Goal: Information Seeking & Learning: Compare options

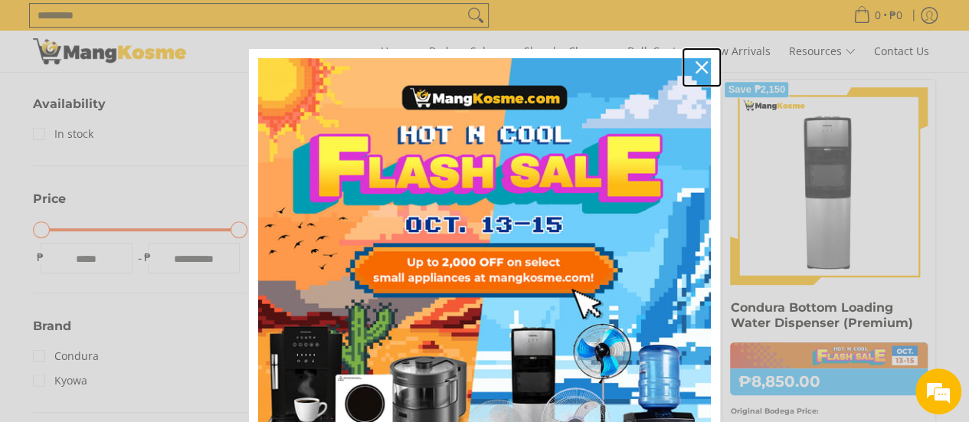
click at [689, 66] on div "Close" at bounding box center [701, 67] width 25 height 25
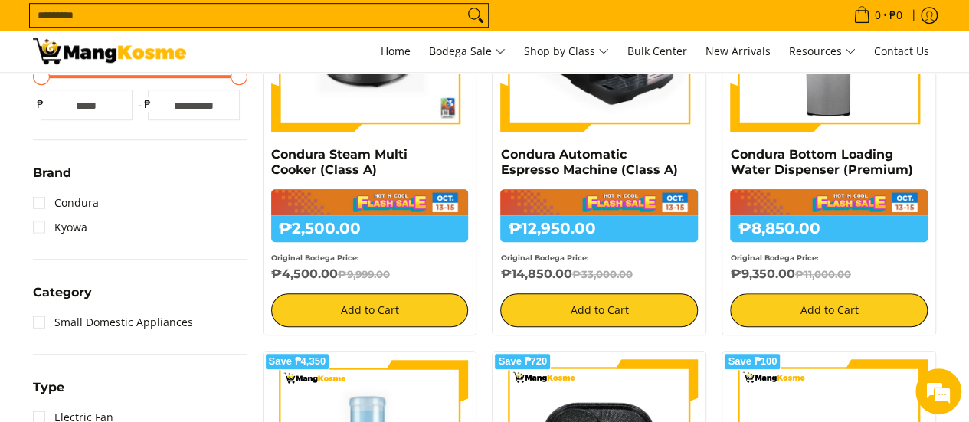
scroll to position [383, 0]
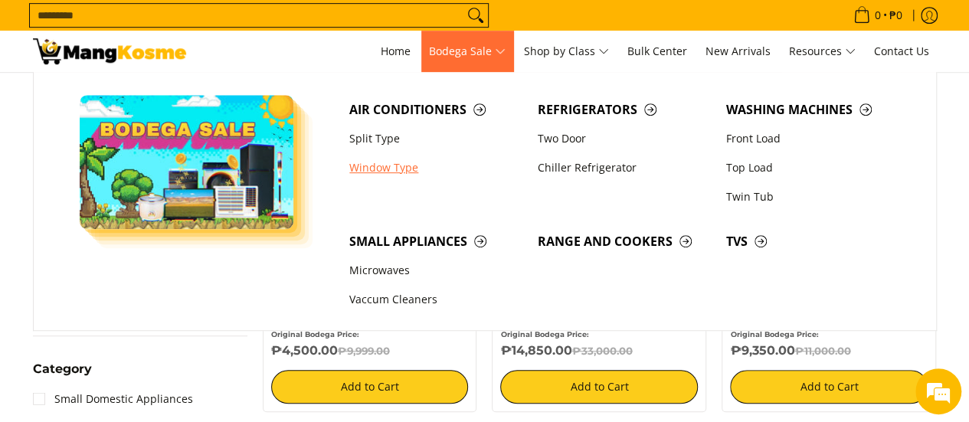
click at [408, 159] on link "Window Type" at bounding box center [436, 167] width 188 height 29
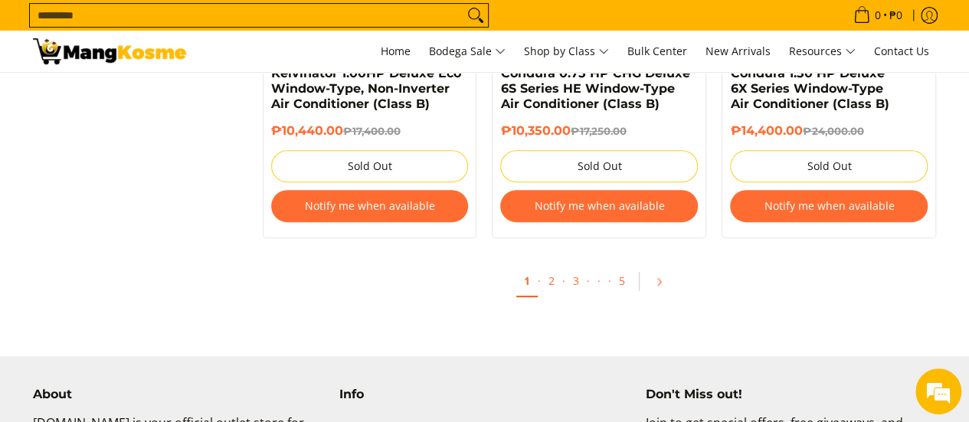
scroll to position [3217, 0]
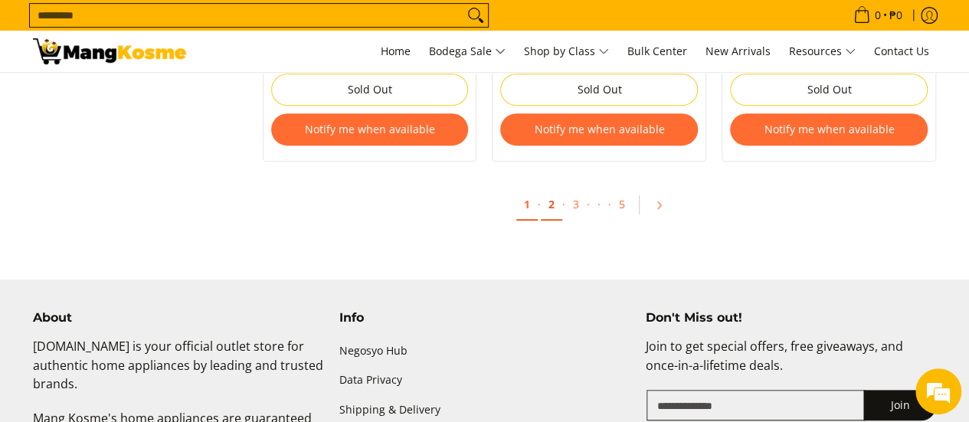
click at [554, 205] on link "2" at bounding box center [551, 204] width 21 height 31
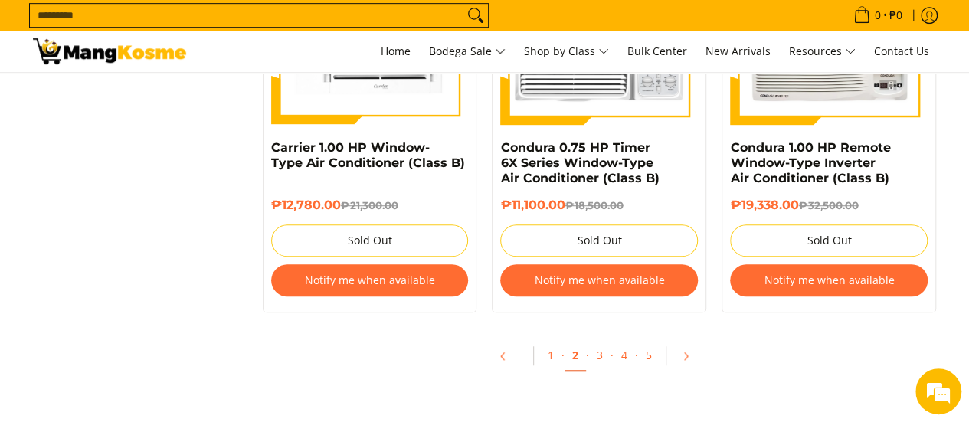
scroll to position [3370, 0]
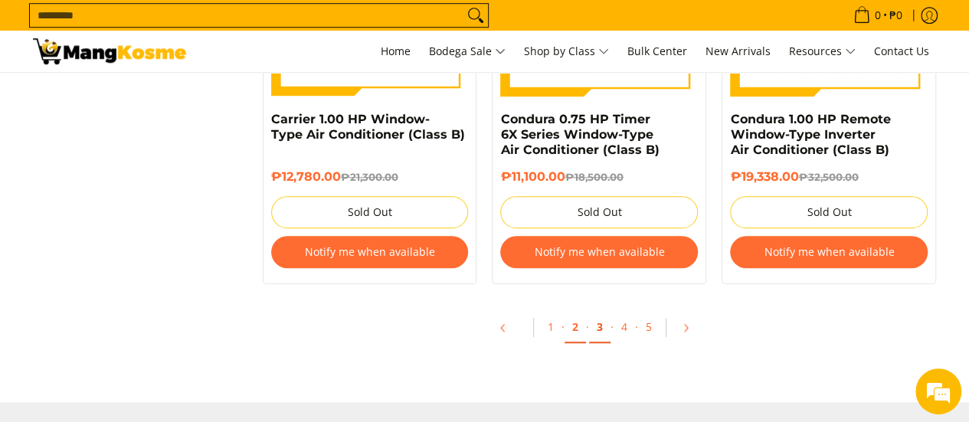
click at [604, 335] on link "3" at bounding box center [599, 327] width 21 height 31
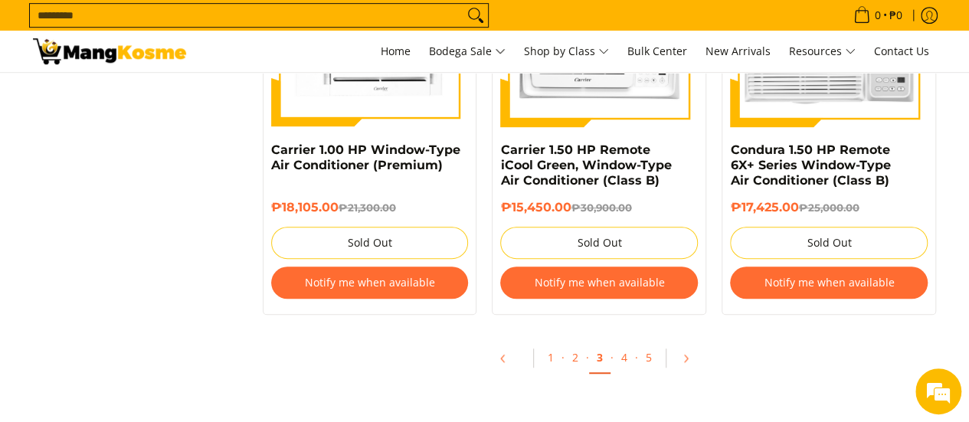
scroll to position [3370, 0]
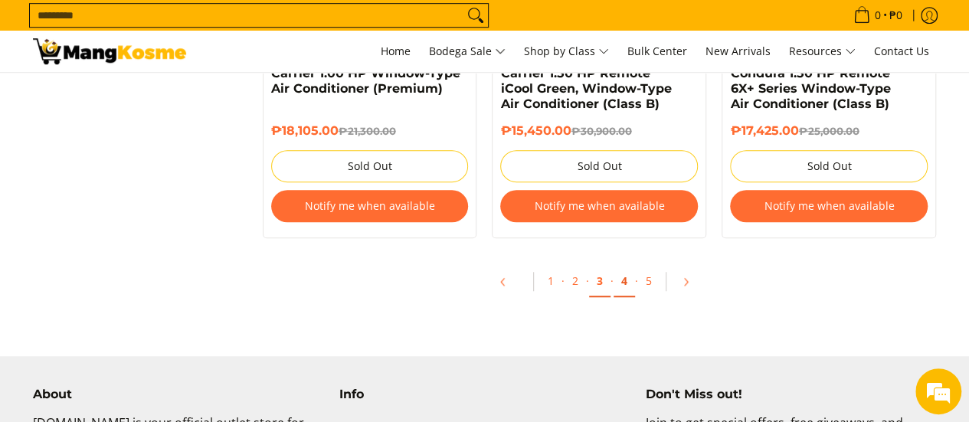
click at [621, 285] on link "4" at bounding box center [624, 281] width 21 height 31
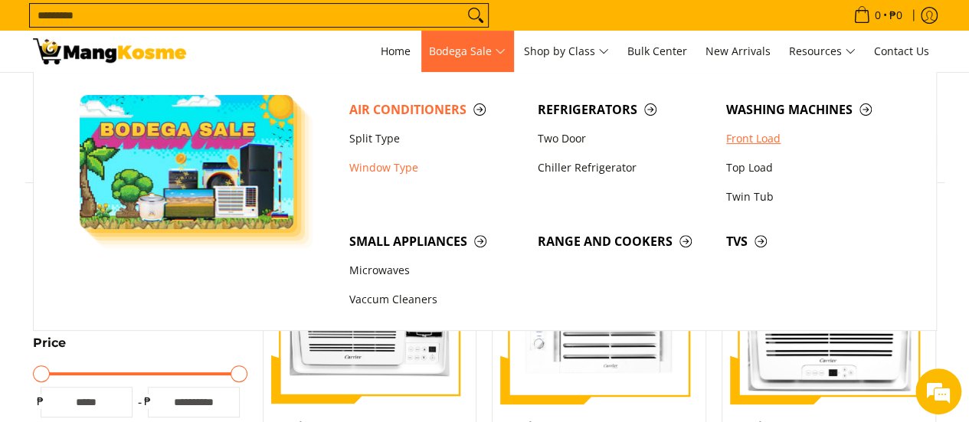
click at [748, 144] on link "Front Load" at bounding box center [812, 138] width 188 height 29
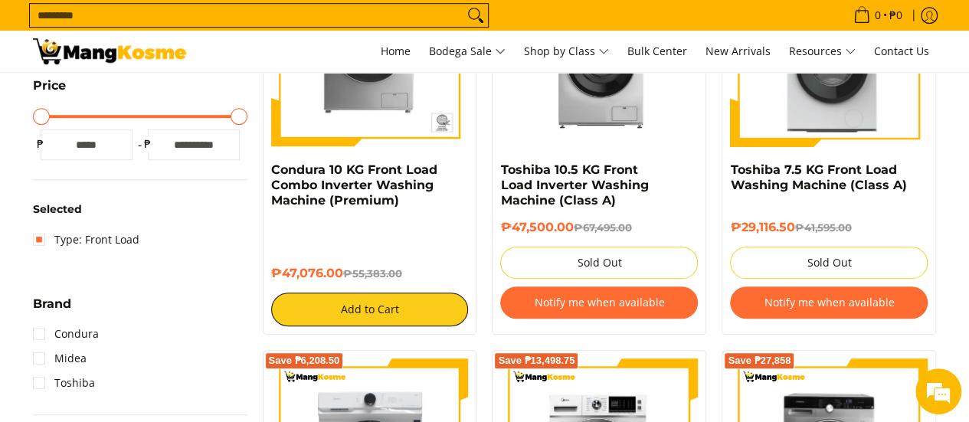
scroll to position [383, 0]
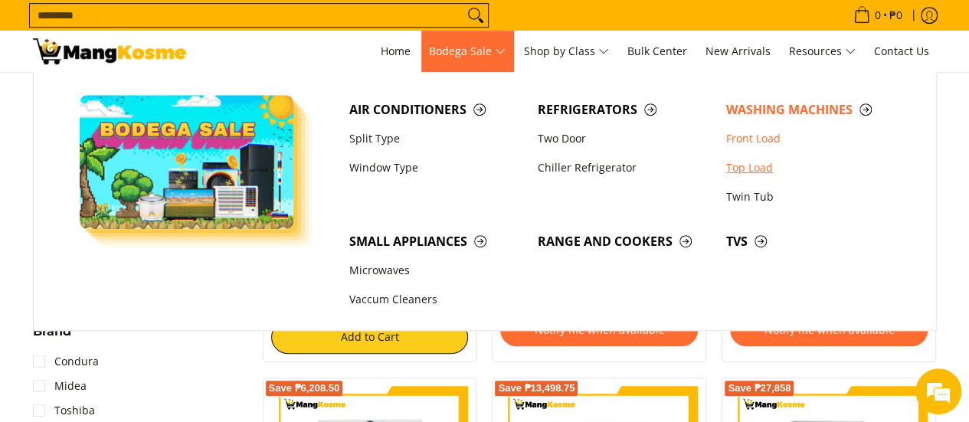
click at [738, 168] on link "Top Load" at bounding box center [812, 167] width 188 height 29
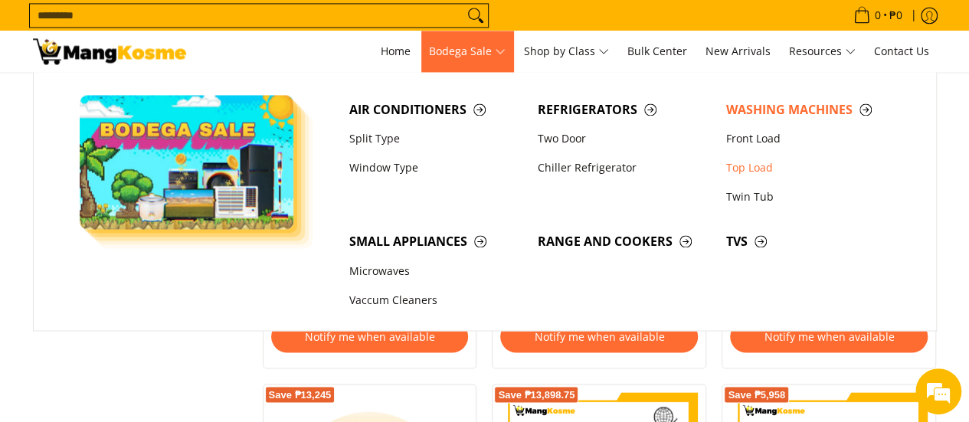
scroll to position [1226, 0]
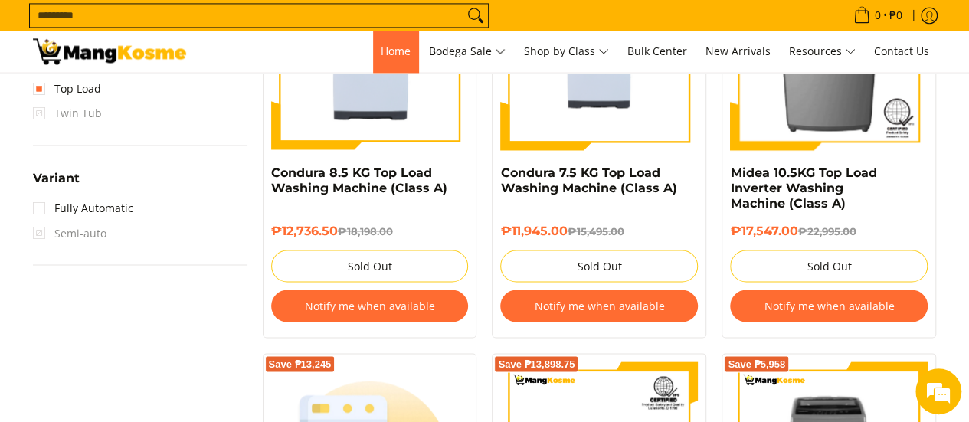
click at [383, 56] on span "Home" at bounding box center [396, 51] width 30 height 15
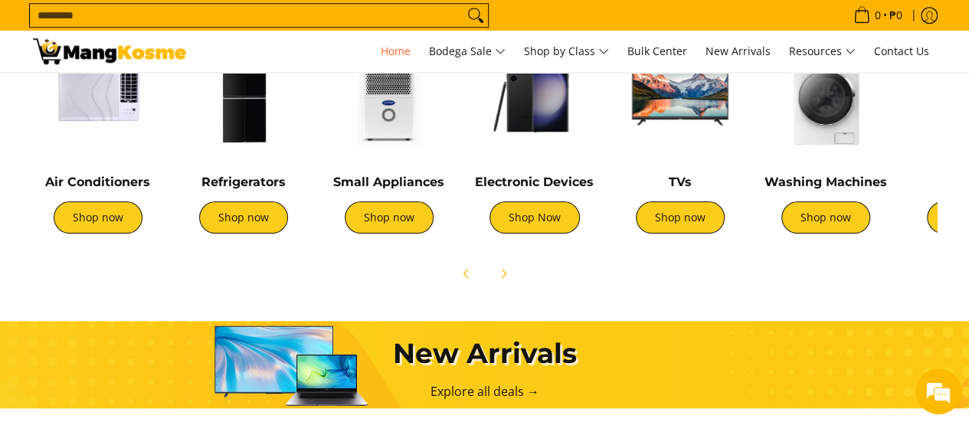
scroll to position [536, 0]
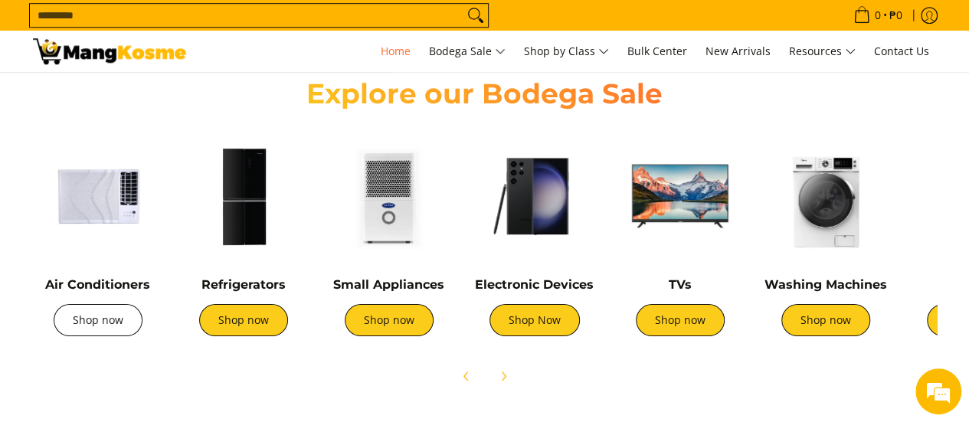
click at [89, 329] on link "Shop now" at bounding box center [98, 320] width 89 height 32
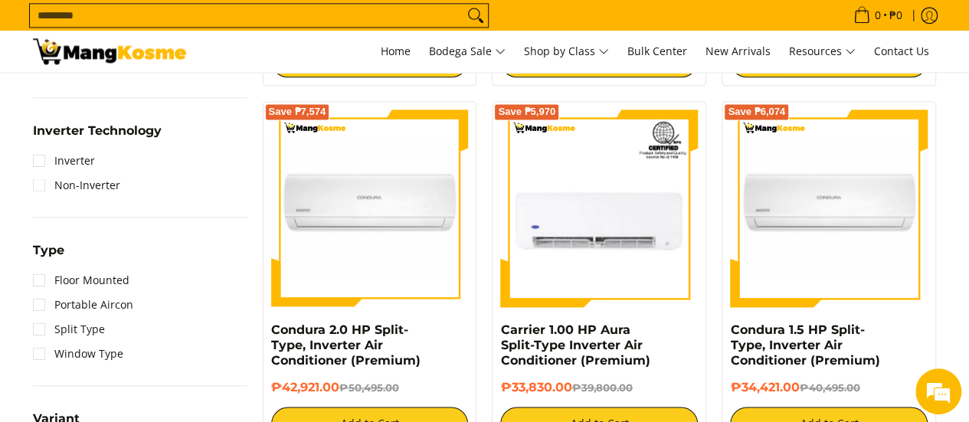
scroll to position [996, 0]
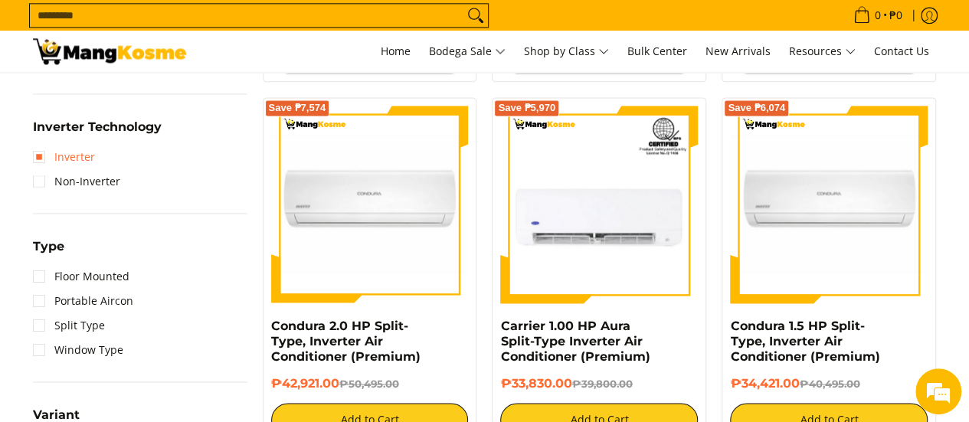
click at [77, 159] on link "Inverter" at bounding box center [64, 157] width 62 height 25
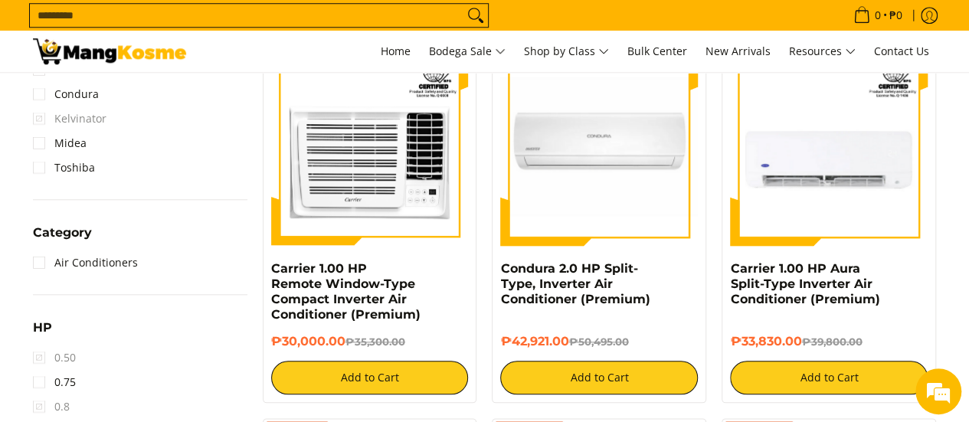
scroll to position [598, 0]
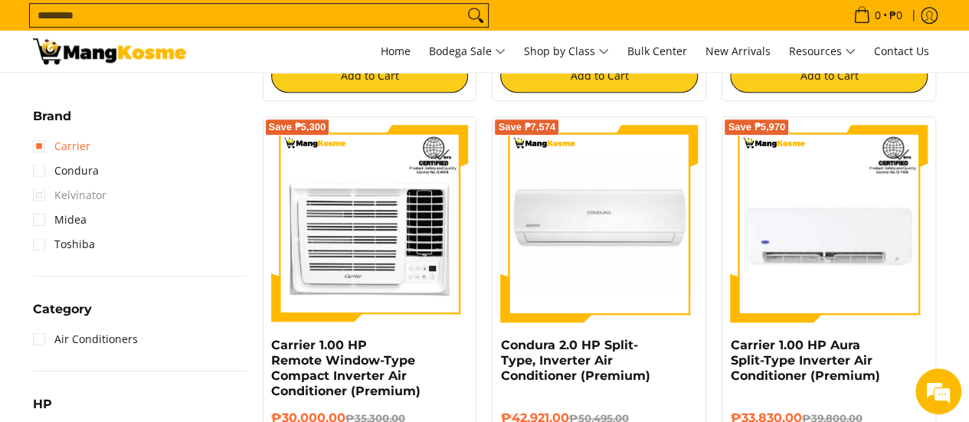
click at [37, 140] on link "Carrier" at bounding box center [61, 146] width 57 height 25
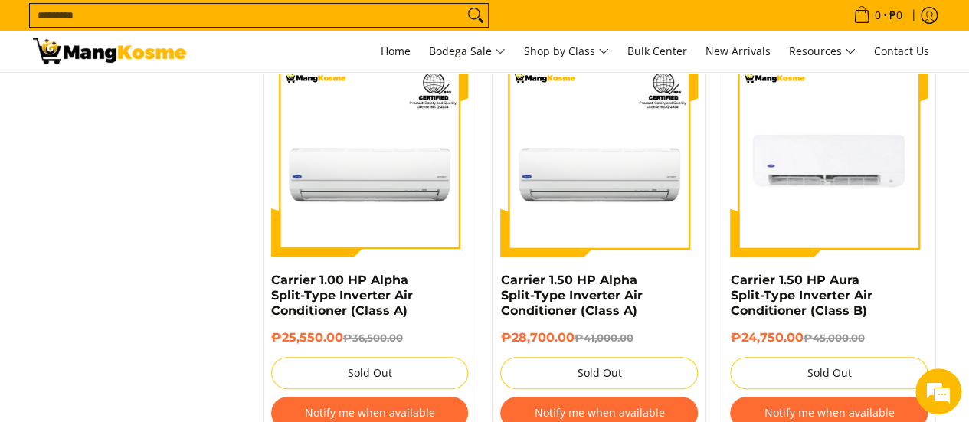
scroll to position [3049, 0]
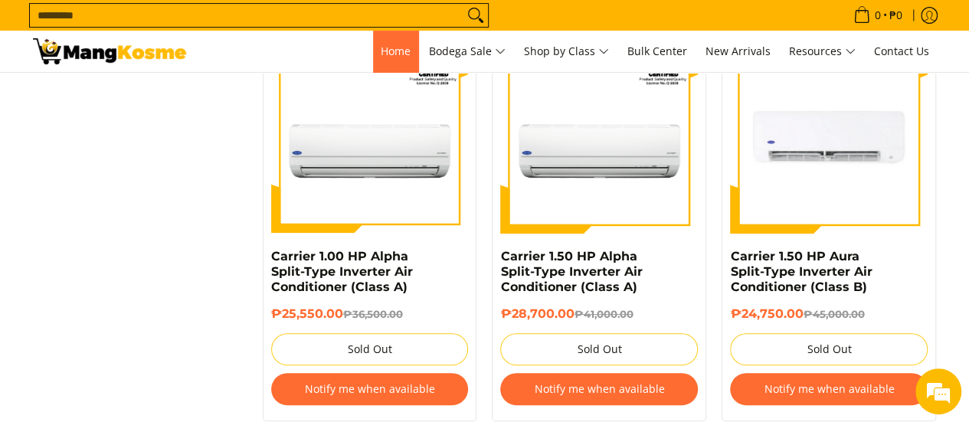
click at [392, 56] on span "Home" at bounding box center [396, 51] width 30 height 15
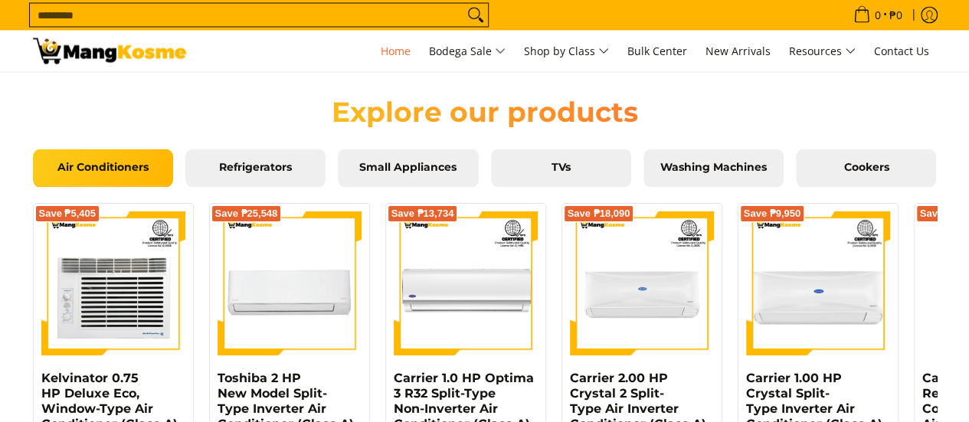
scroll to position [1455, 0]
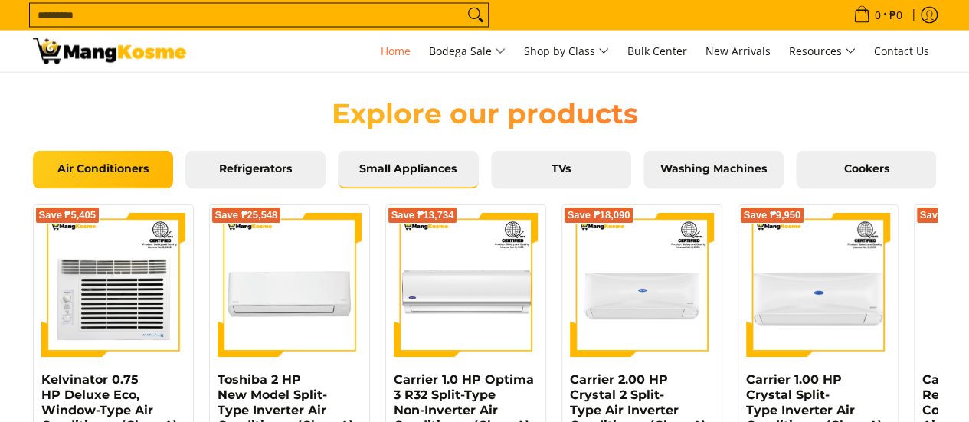
click at [407, 163] on span "Small Appliances" at bounding box center [407, 169] width 117 height 14
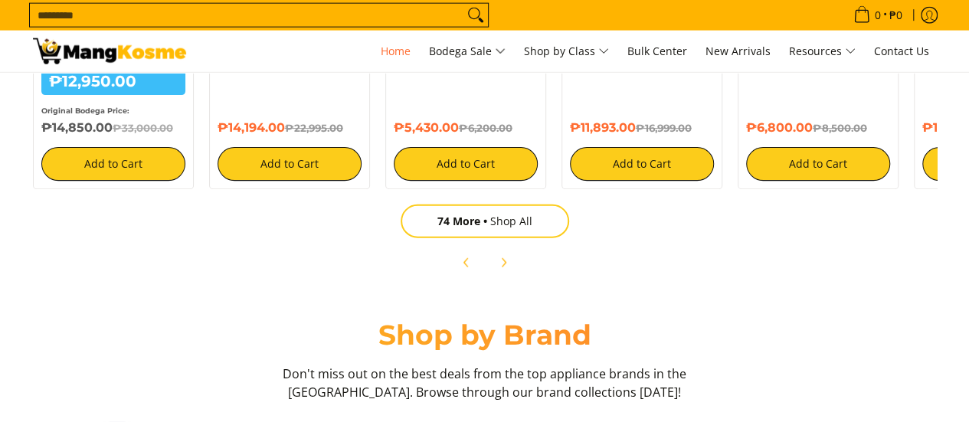
scroll to position [1838, 0]
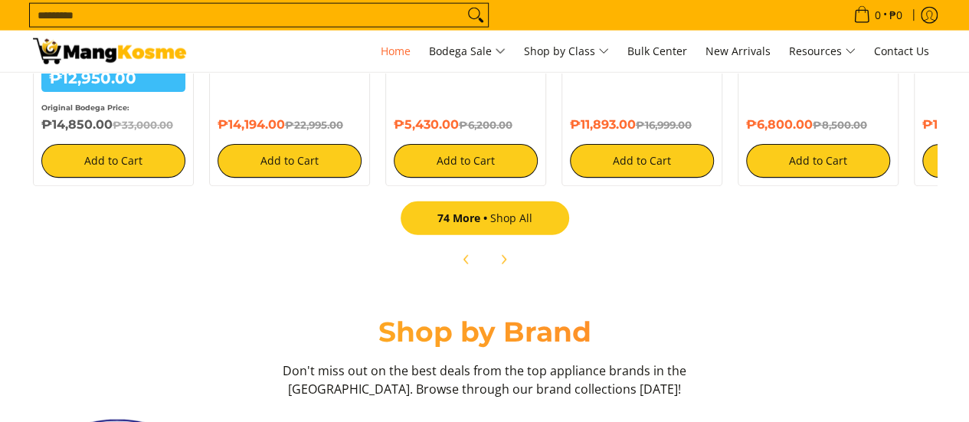
click at [470, 223] on span "74 More" at bounding box center [463, 218] width 53 height 15
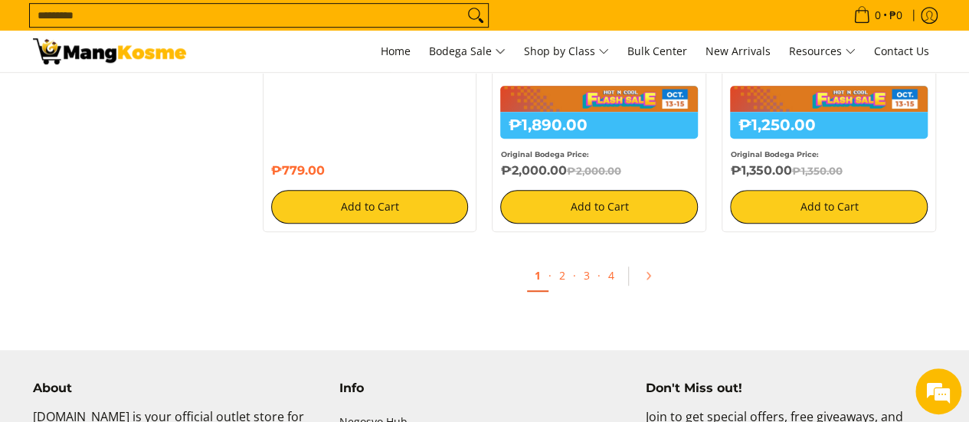
scroll to position [3370, 0]
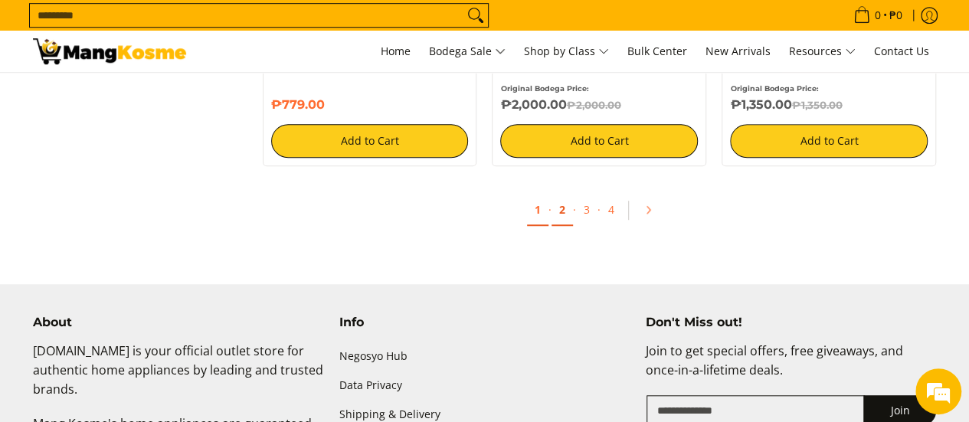
click at [555, 217] on link "2" at bounding box center [561, 210] width 21 height 31
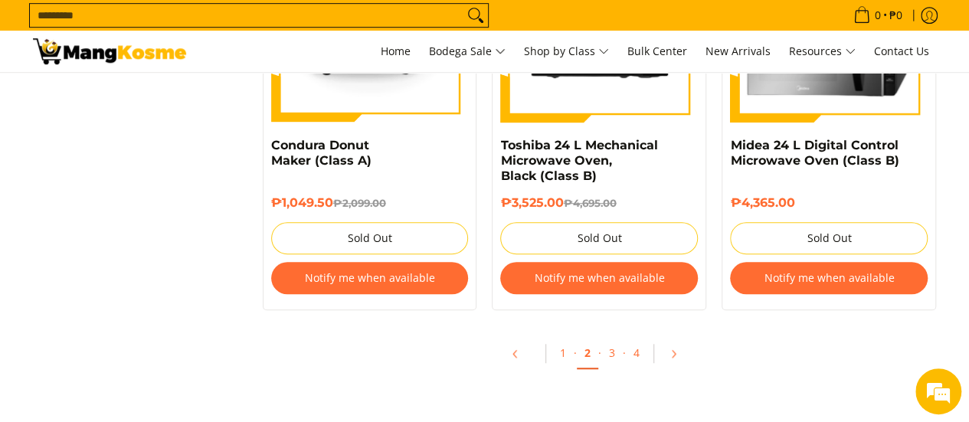
scroll to position [3370, 0]
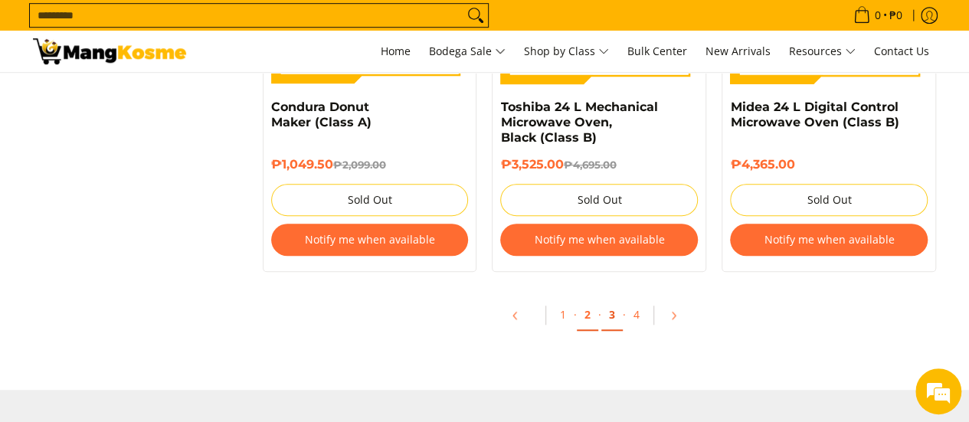
click at [610, 326] on link "3" at bounding box center [611, 314] width 21 height 31
